Goal: Information Seeking & Learning: Learn about a topic

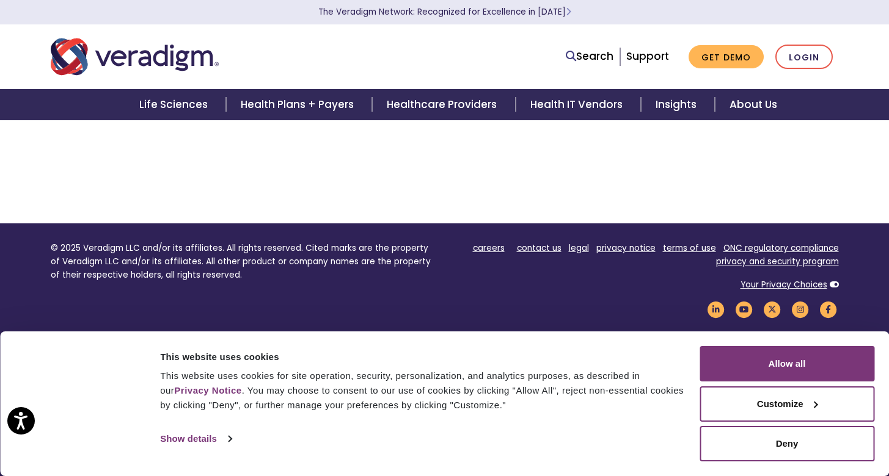
scroll to position [216, 0]
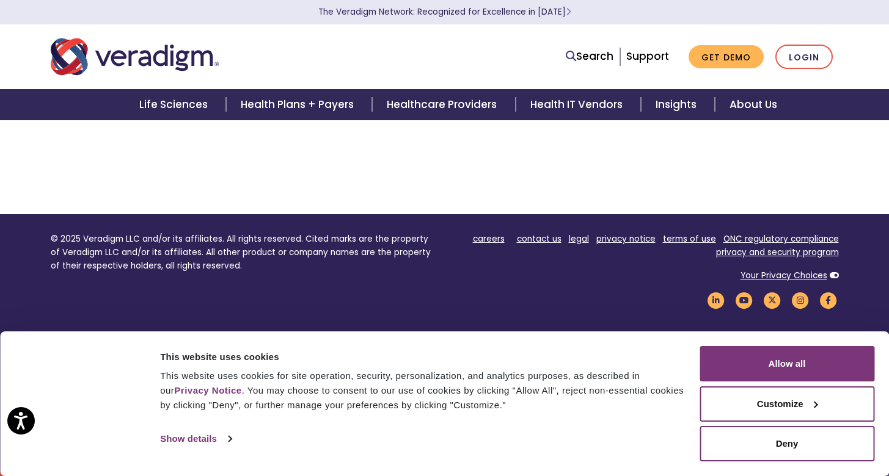
drag, startPoint x: 893, startPoint y: 42, endPoint x: 892, endPoint y: 198, distance: 157.0
click at [888, 198] on html "Press Option+1 for screen-reader mode, Option+0 to cancel Accessibility Screen-…" at bounding box center [444, 22] width 889 height 476
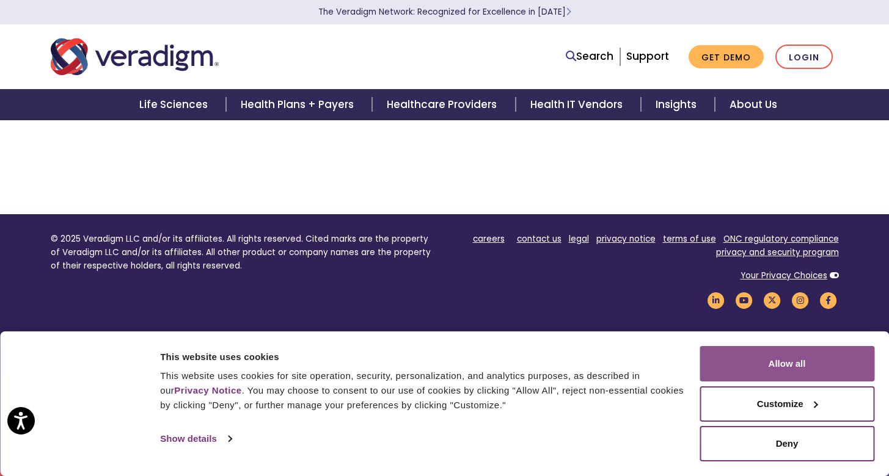
click at [817, 375] on button "Allow all" at bounding box center [786, 363] width 175 height 35
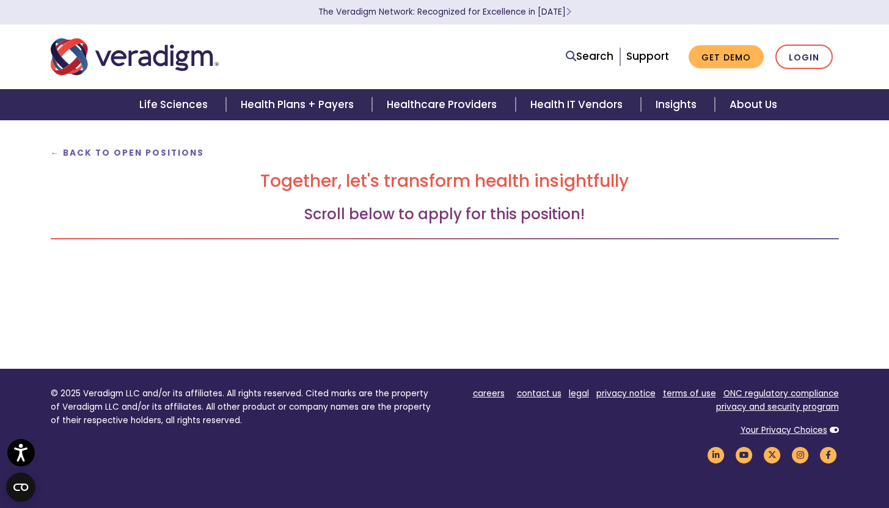
scroll to position [0, 0]
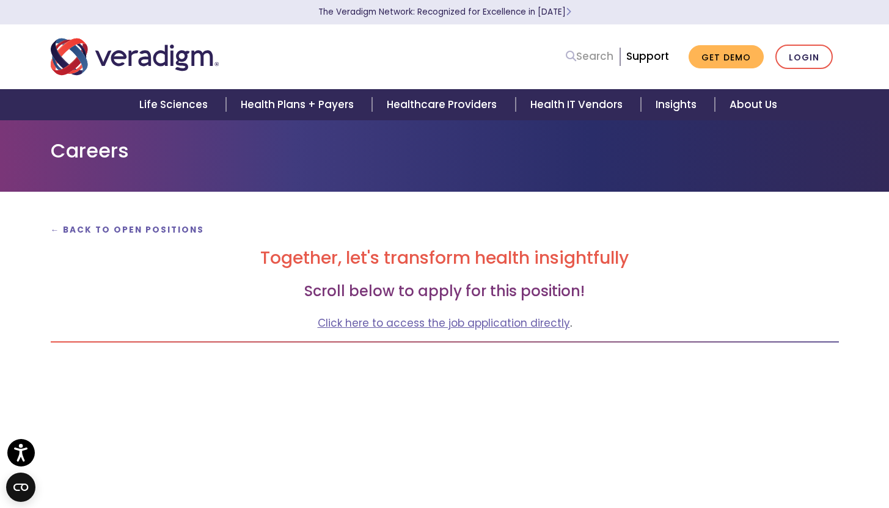
click at [603, 59] on link "Search" at bounding box center [590, 56] width 48 height 16
type input "RPA"
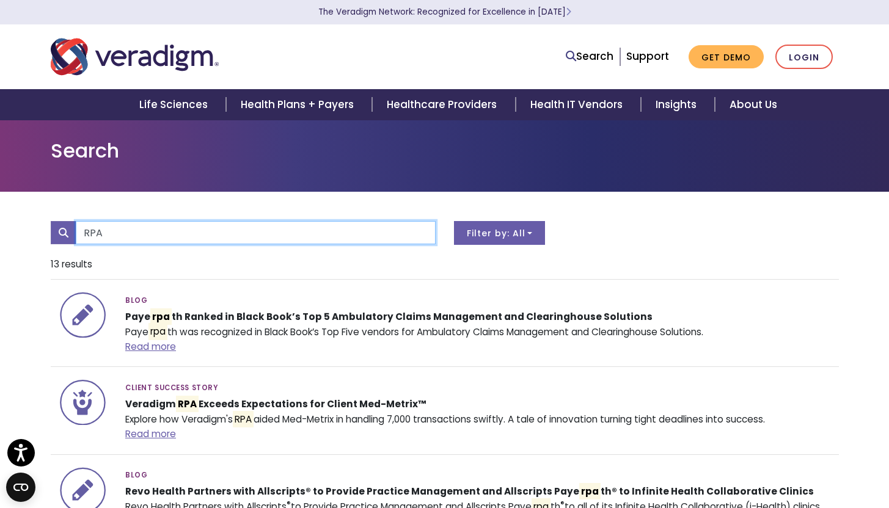
drag, startPoint x: 246, startPoint y: 231, endPoint x: 38, endPoint y: 231, distance: 208.3
paste input "Software Engineer- RPA (UiPath & Automation Anywhere) - Remote"
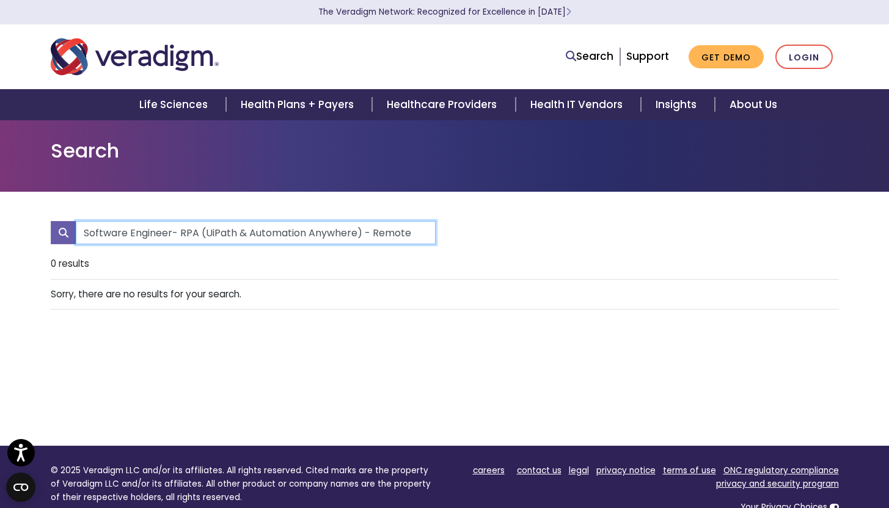
drag, startPoint x: 198, startPoint y: 233, endPoint x: 560, endPoint y: 249, distance: 362.5
click at [560, 249] on div "Software Engineer- RPA (UiPath & Automation Anywhere) - Remote" at bounding box center [445, 235] width 806 height 28
type input "Software Engineer- RPA"
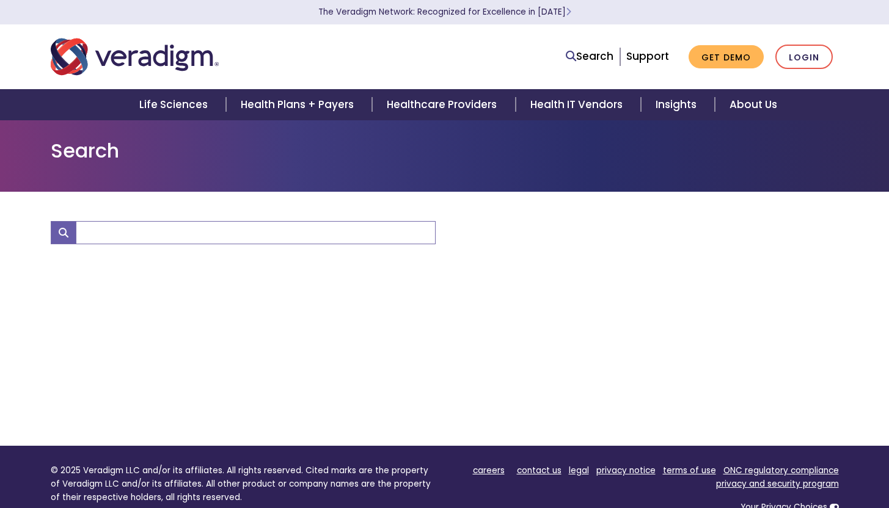
type input "Software Engineer- RPA"
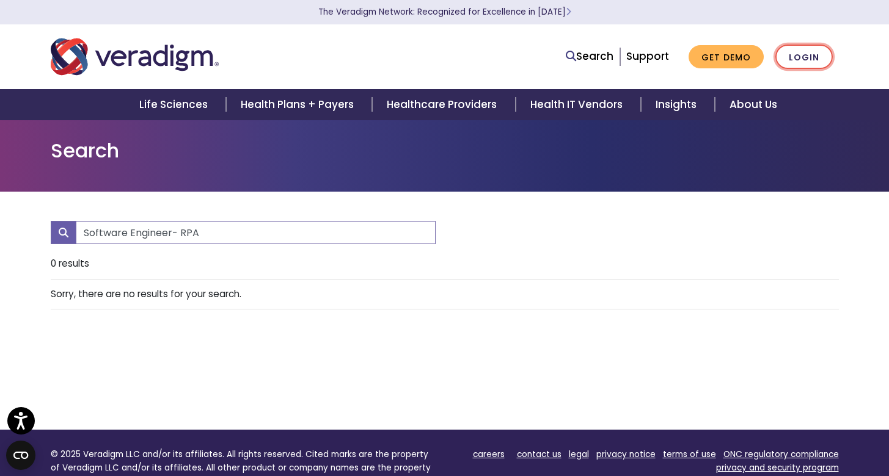
click at [805, 54] on link "Login" at bounding box center [803, 57] width 57 height 25
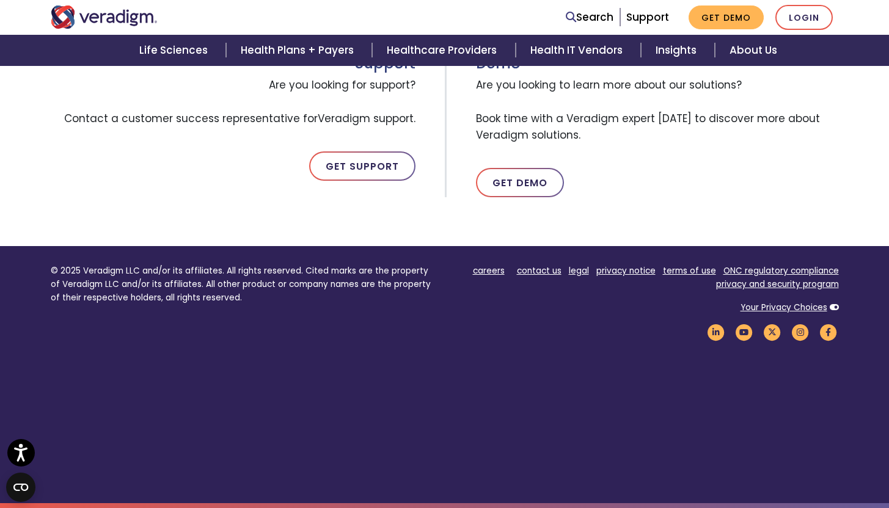
scroll to position [384, 0]
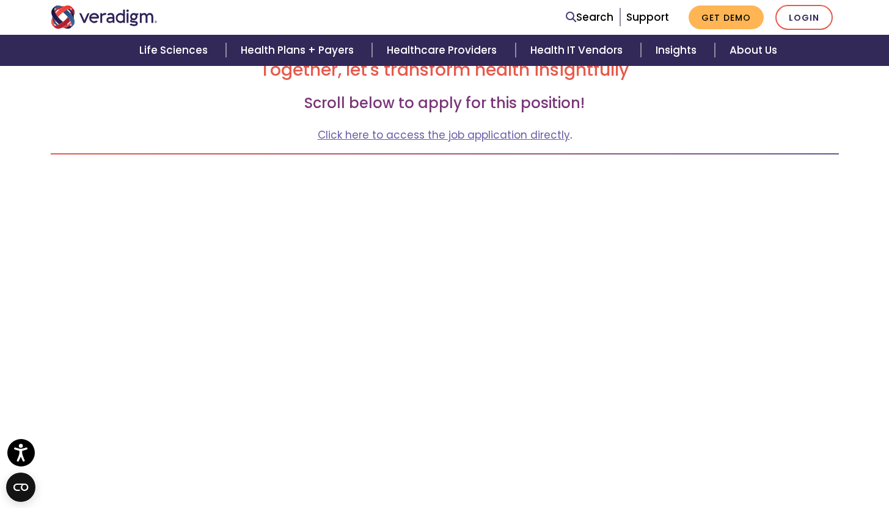
scroll to position [180, 0]
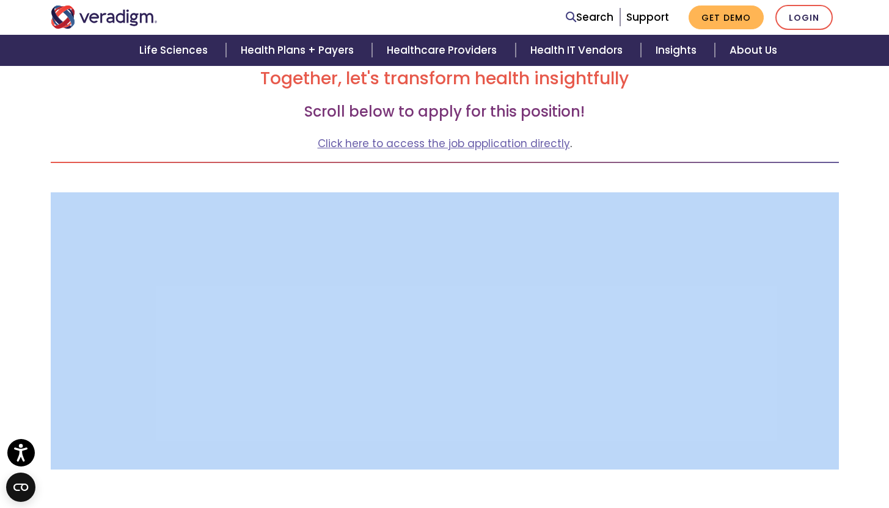
drag, startPoint x: 897, startPoint y: 296, endPoint x: 897, endPoint y: 153, distance: 143.5
click at [888, 153] on html "Accessibility Screen-Reader Guide, Feedback, and Issue Reporting | New window T…" at bounding box center [444, 74] width 889 height 508
